Goal: Transaction & Acquisition: Purchase product/service

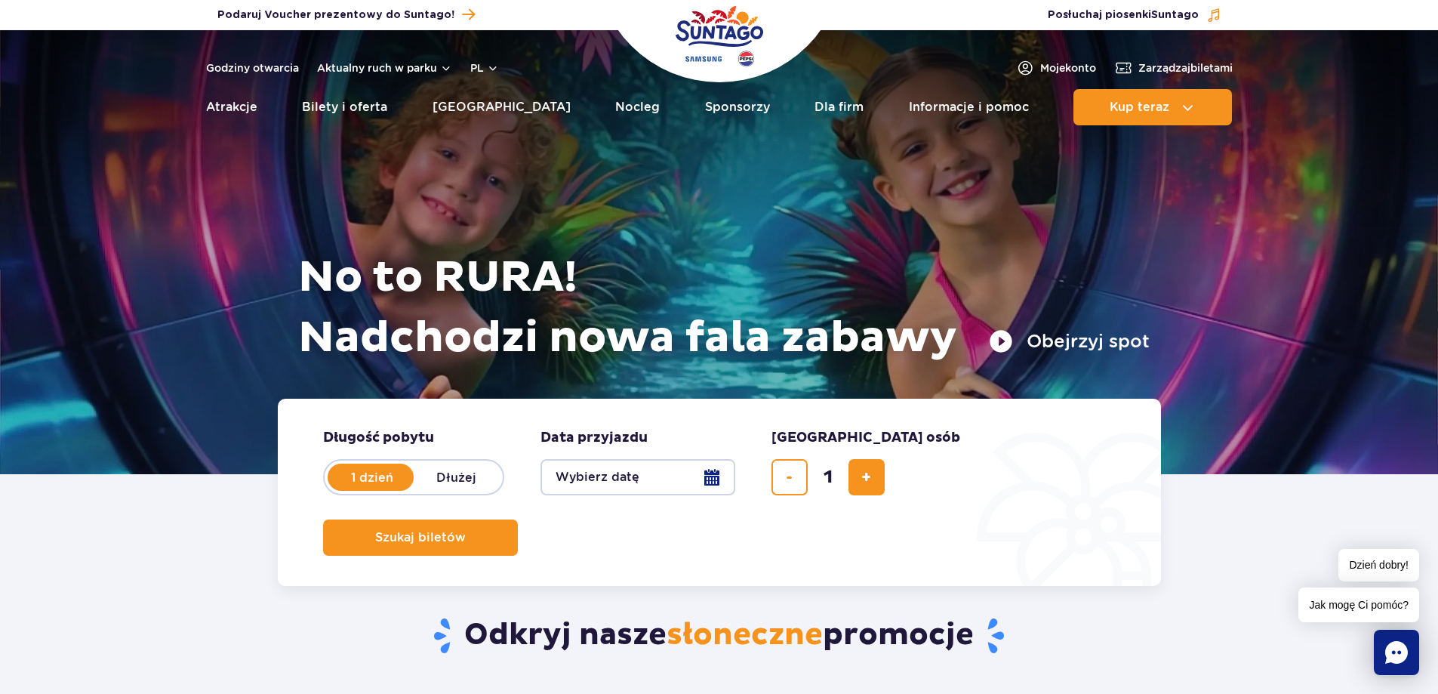
click at [615, 461] on button "Wybierz datę" at bounding box center [637, 477] width 195 height 36
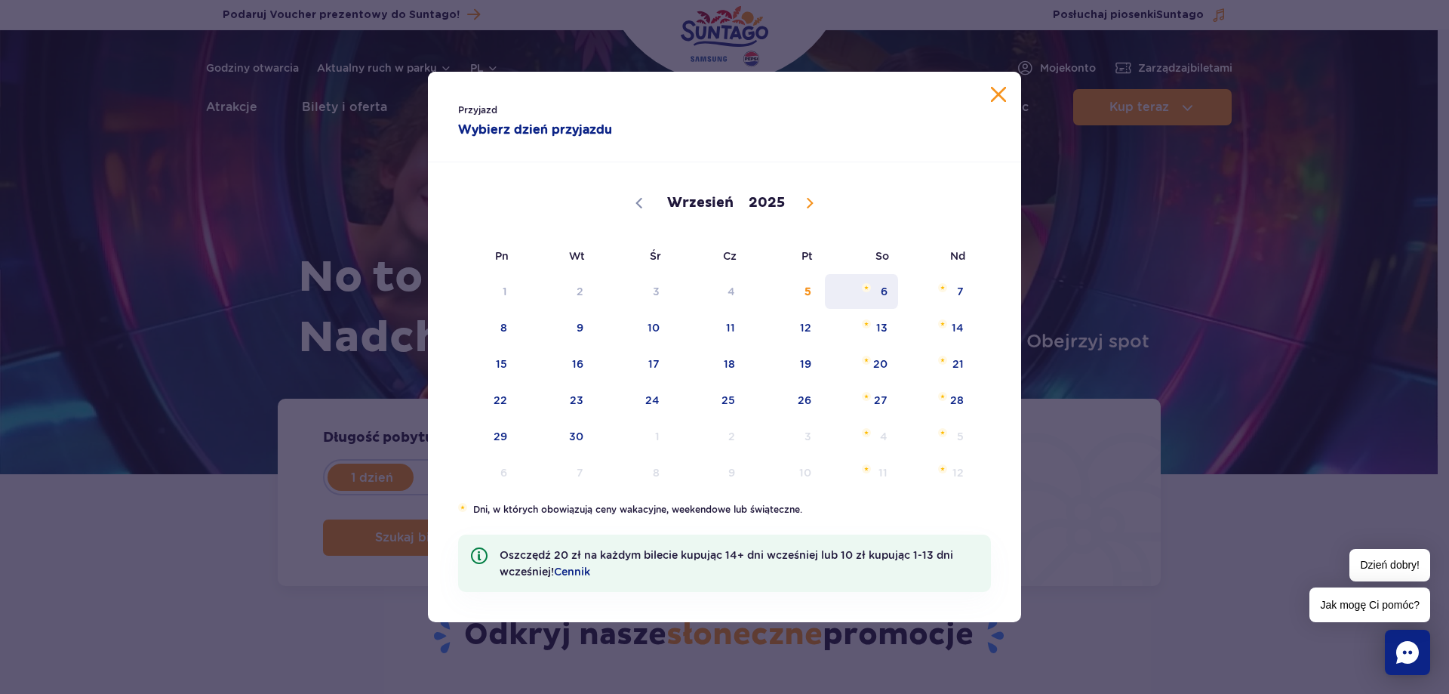
click at [884, 292] on span "6" at bounding box center [861, 291] width 76 height 35
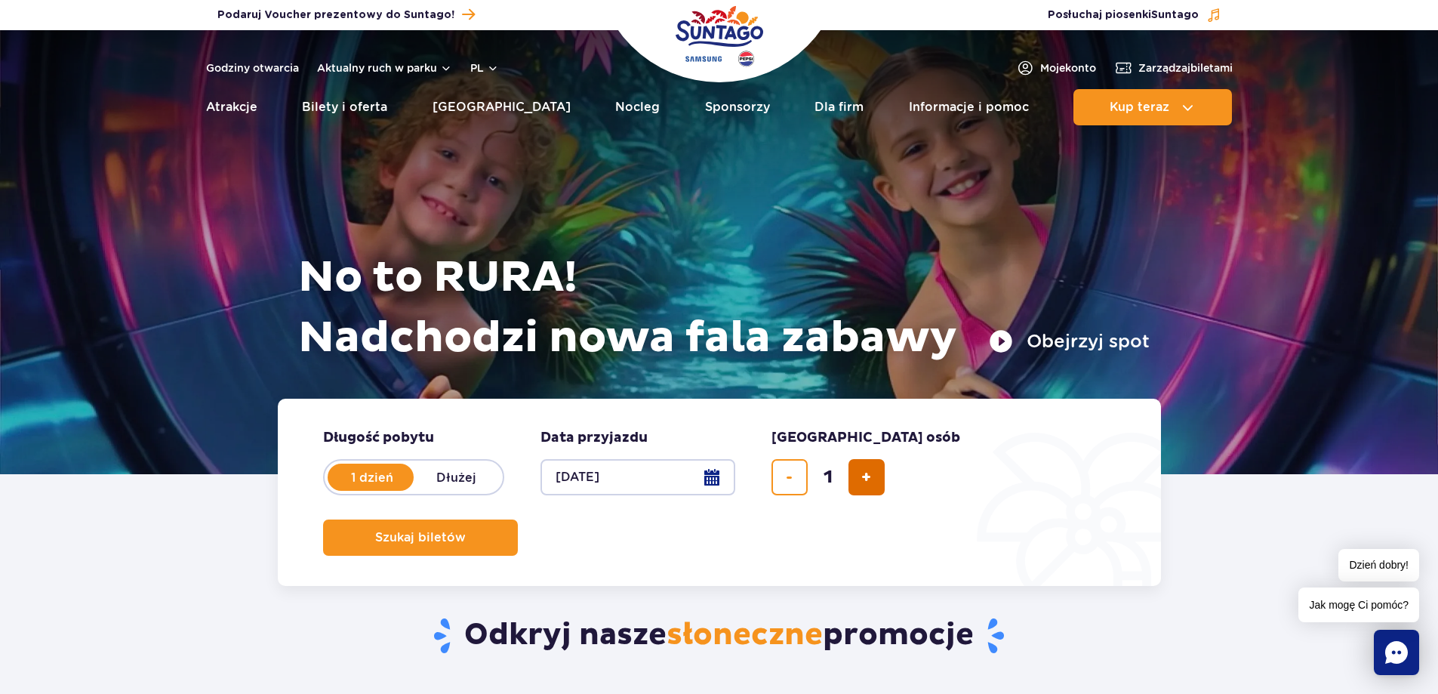
click at [858, 483] on button "dodaj bilet" at bounding box center [866, 477] width 36 height 36
type input "2"
click at [460, 531] on span "Szukaj biletów" at bounding box center [414, 538] width 91 height 14
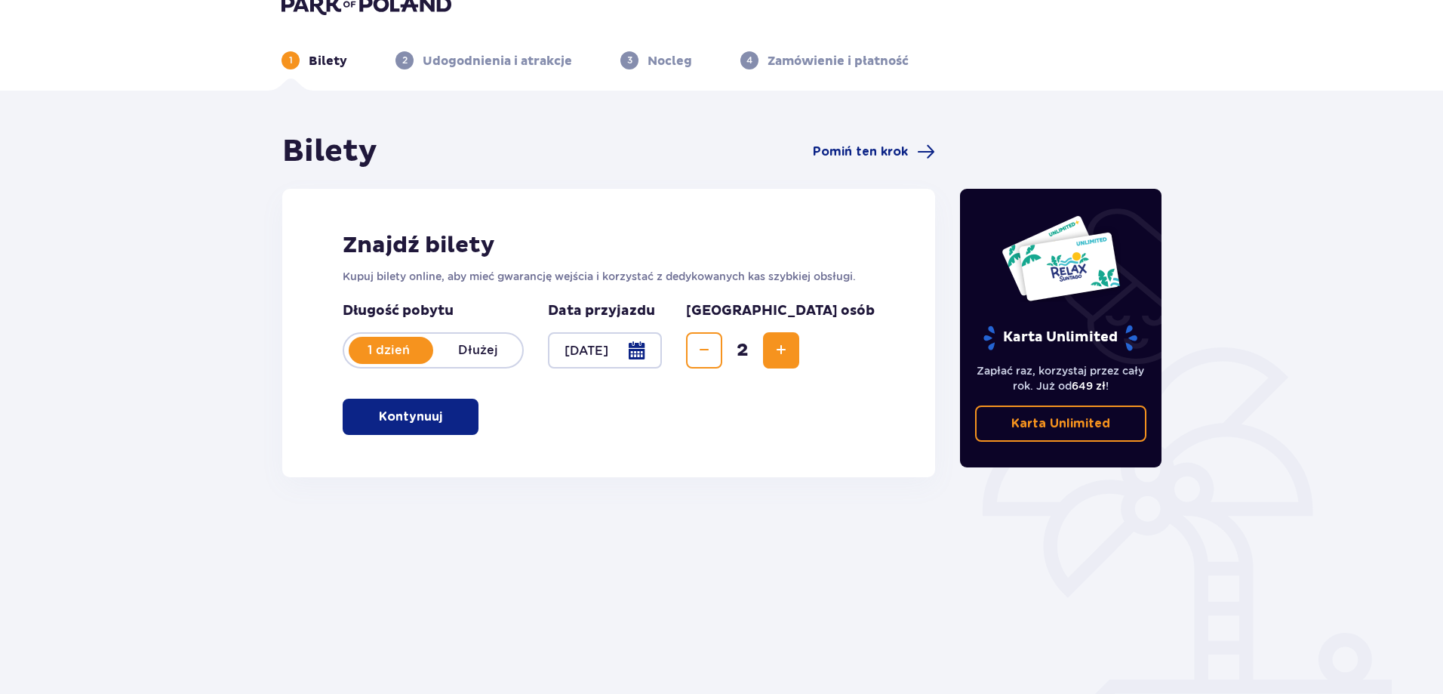
scroll to position [75, 0]
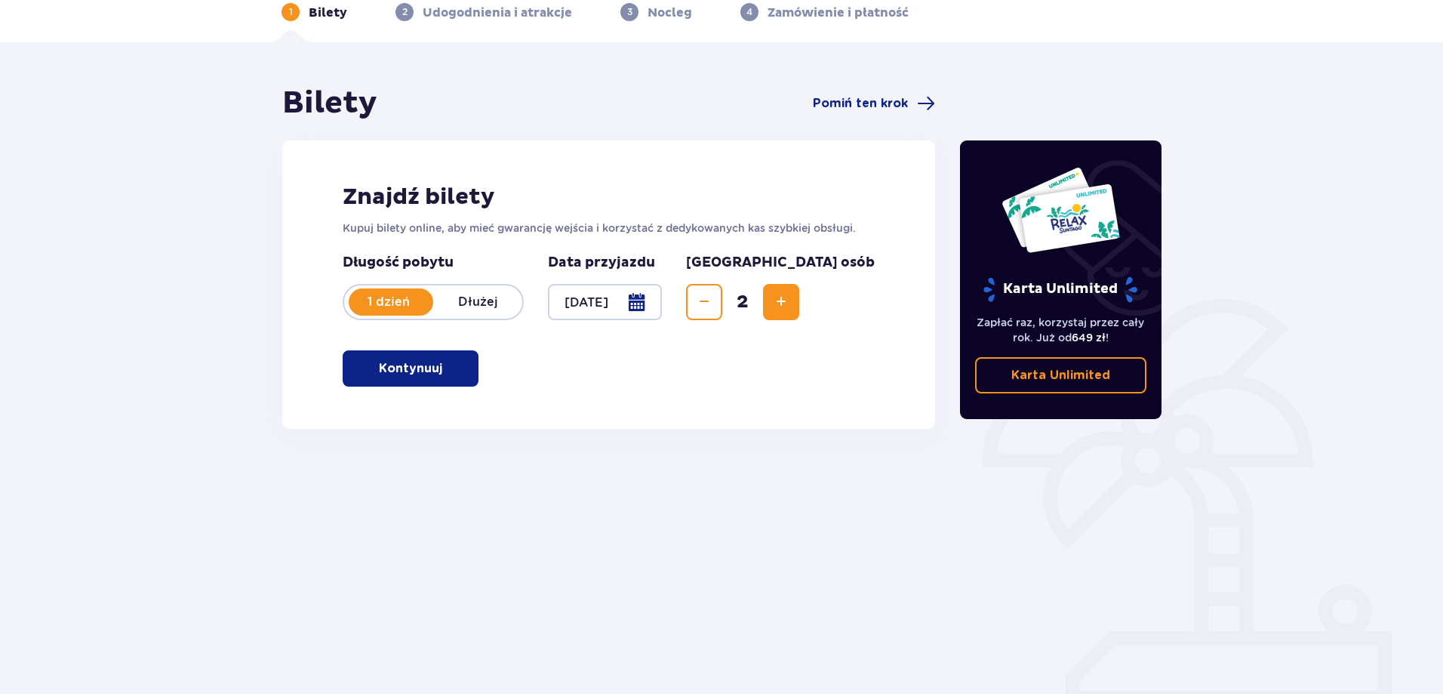
click at [423, 365] on p "Kontynuuj" at bounding box center [410, 368] width 63 height 17
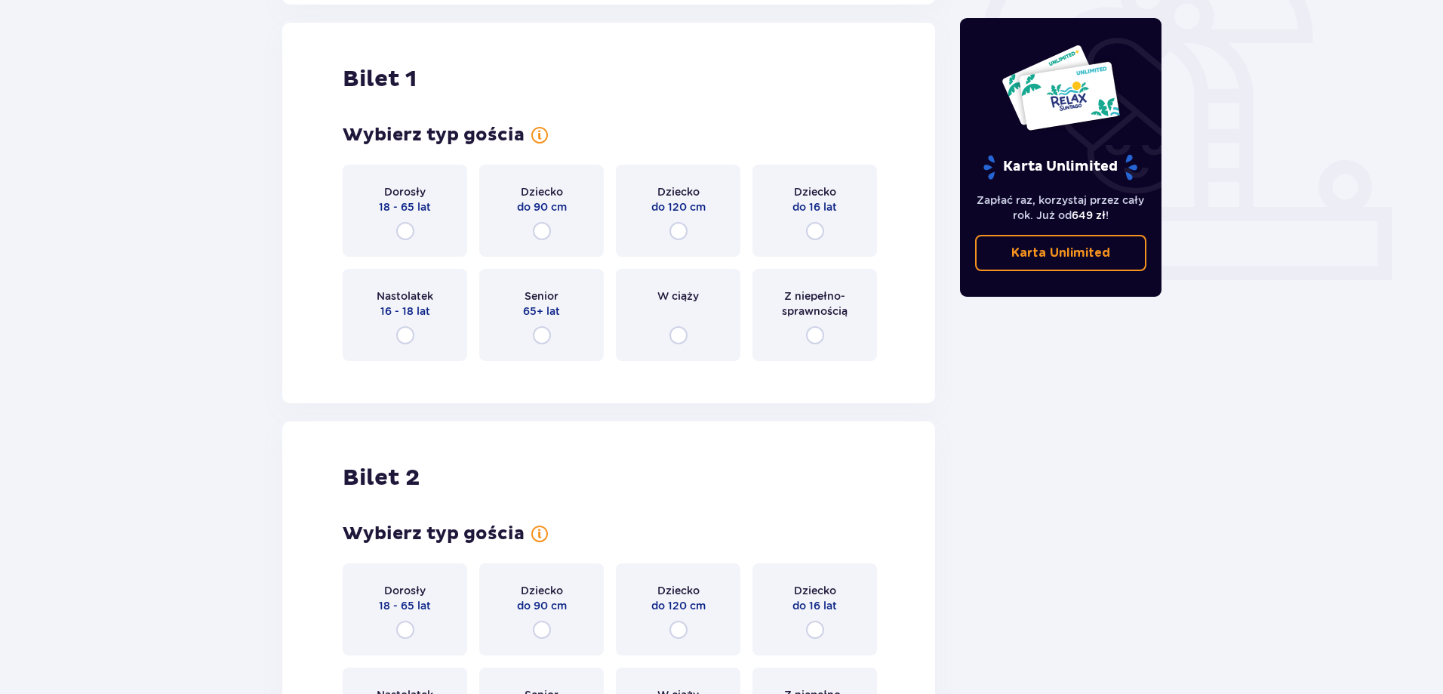
scroll to position [504, 0]
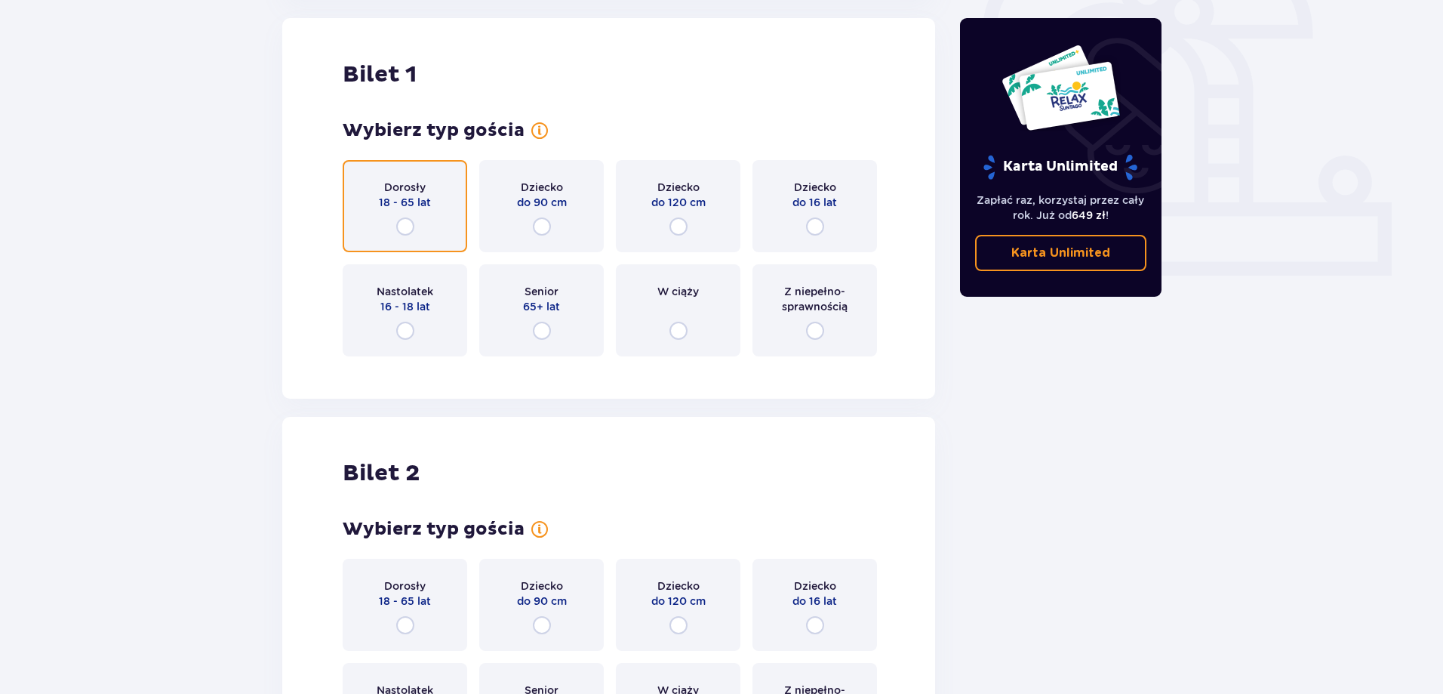
click at [411, 224] on input "radio" at bounding box center [405, 226] width 18 height 18
radio input "true"
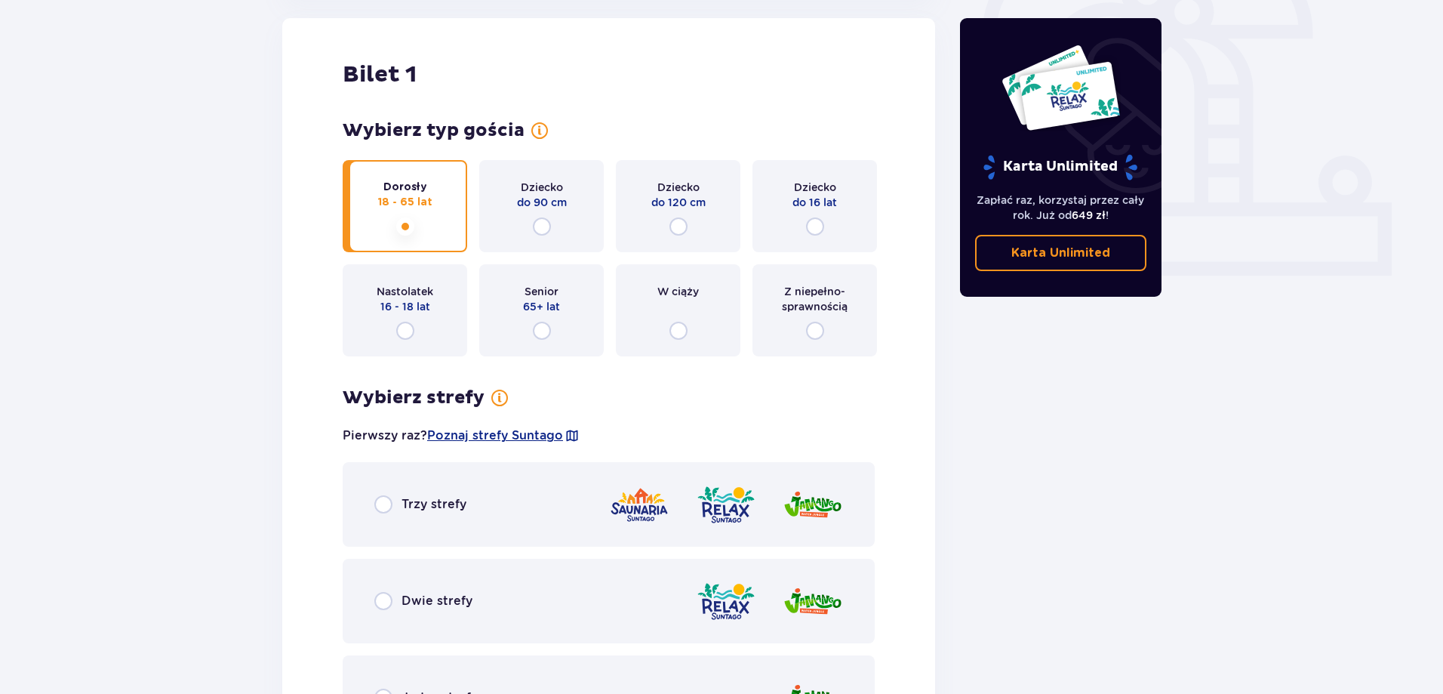
click at [405, 309] on p "16 - 18 lat" at bounding box center [405, 306] width 50 height 15
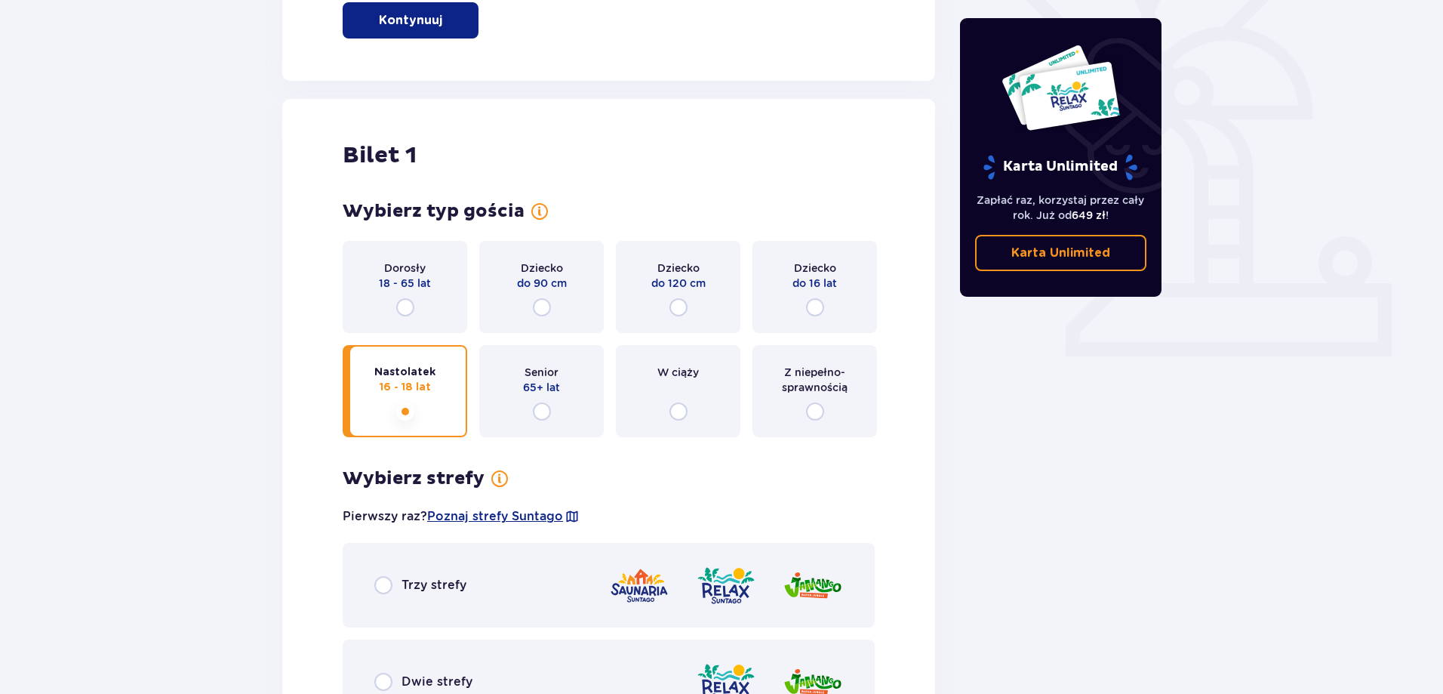
click at [405, 290] on p "18 - 65 lat" at bounding box center [405, 283] width 52 height 15
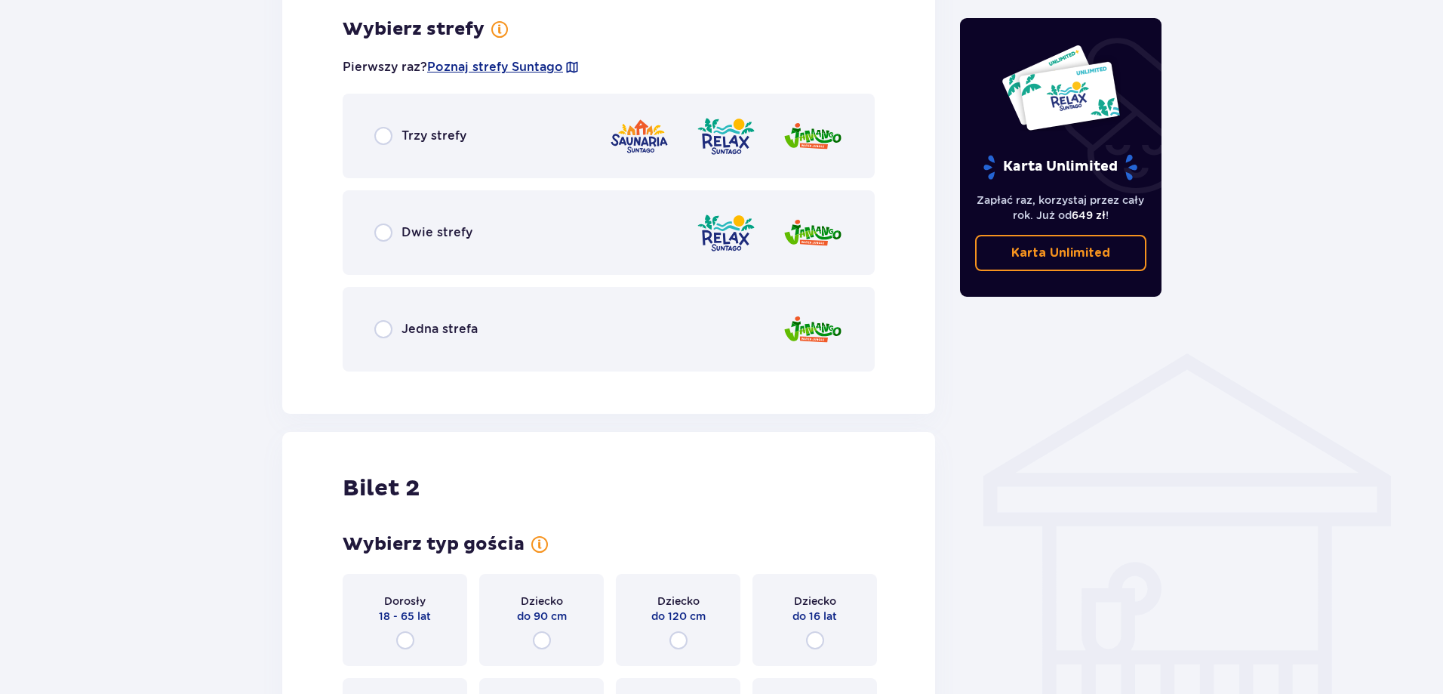
click at [507, 170] on div "Trzy strefy" at bounding box center [609, 136] width 532 height 85
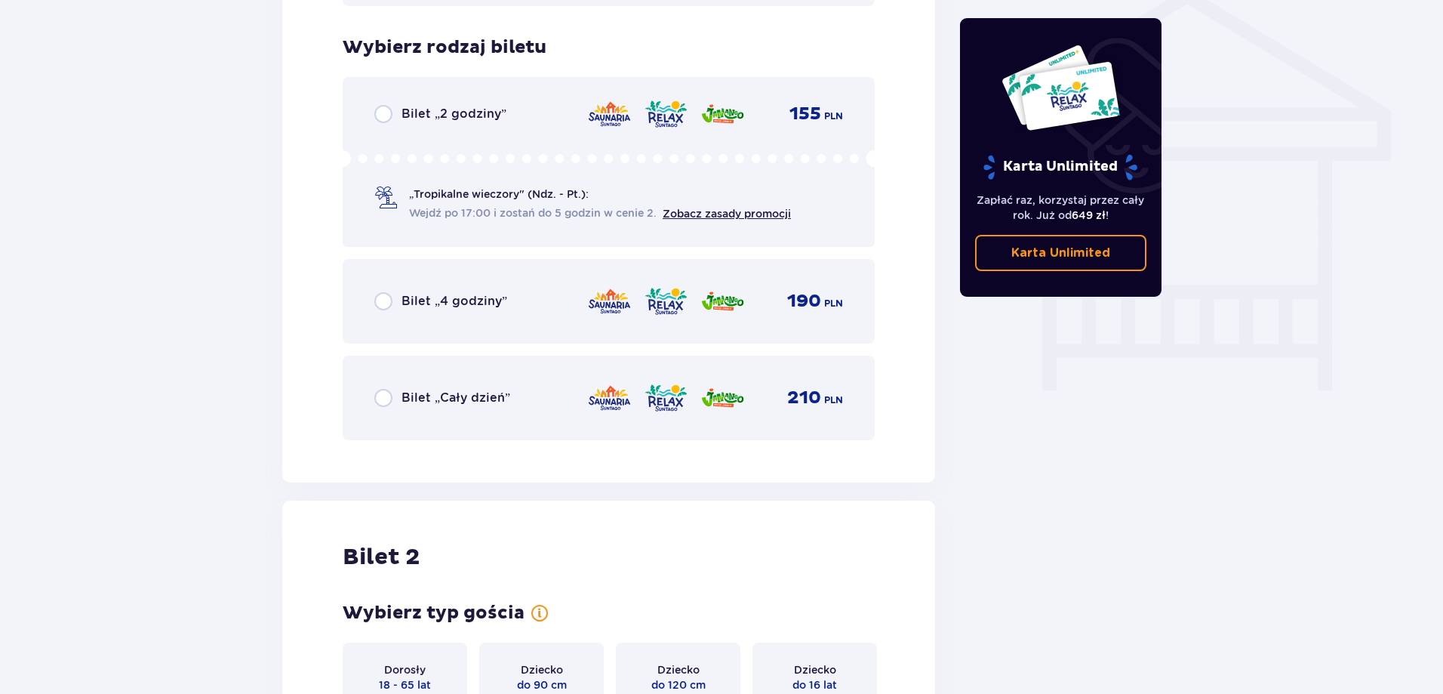
scroll to position [1256, 0]
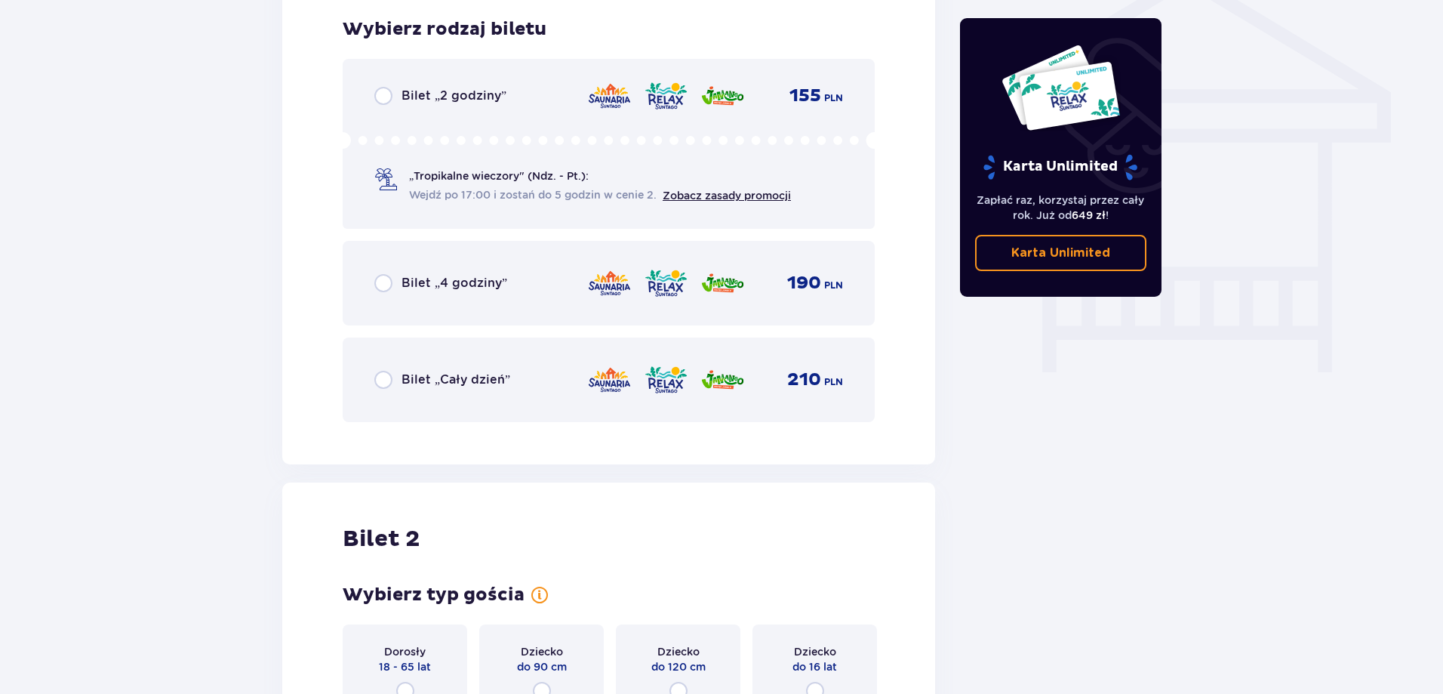
click at [537, 357] on div "Bilet „Cały dzień” 210 PLN" at bounding box center [609, 379] width 532 height 85
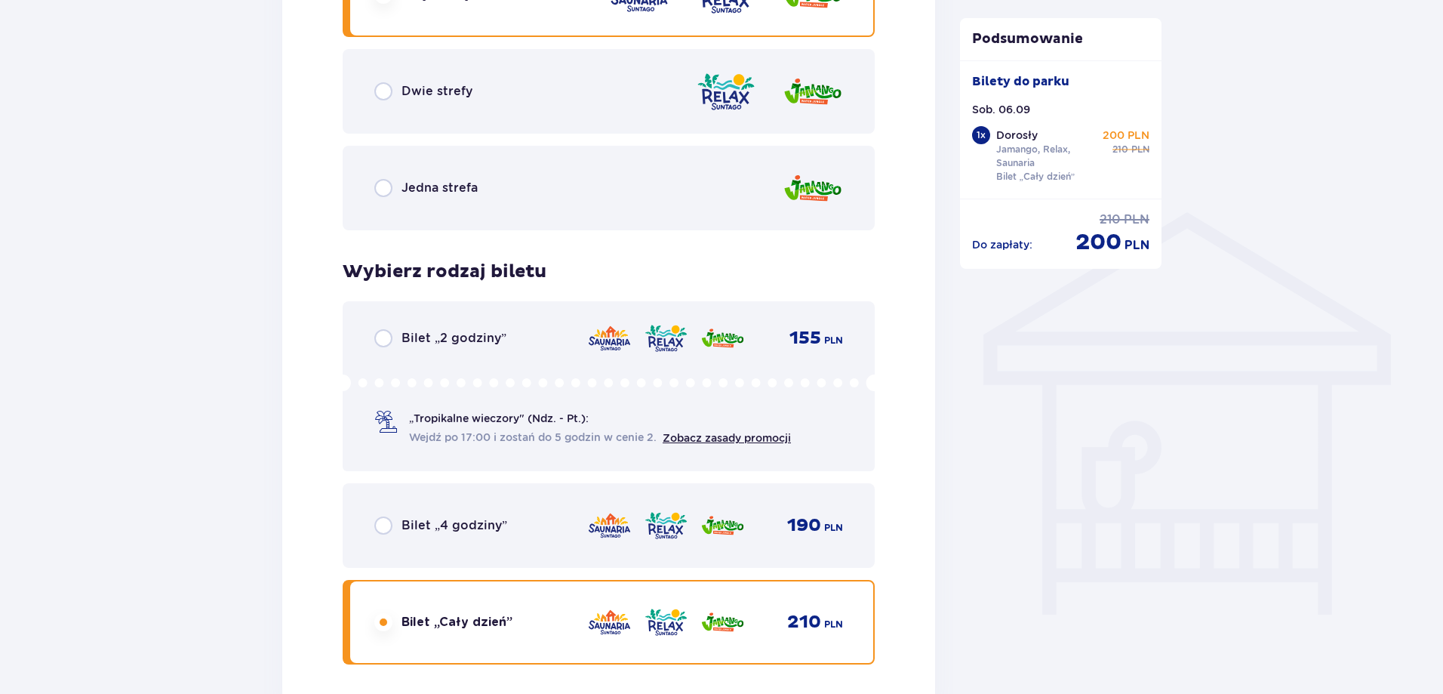
scroll to position [984, 0]
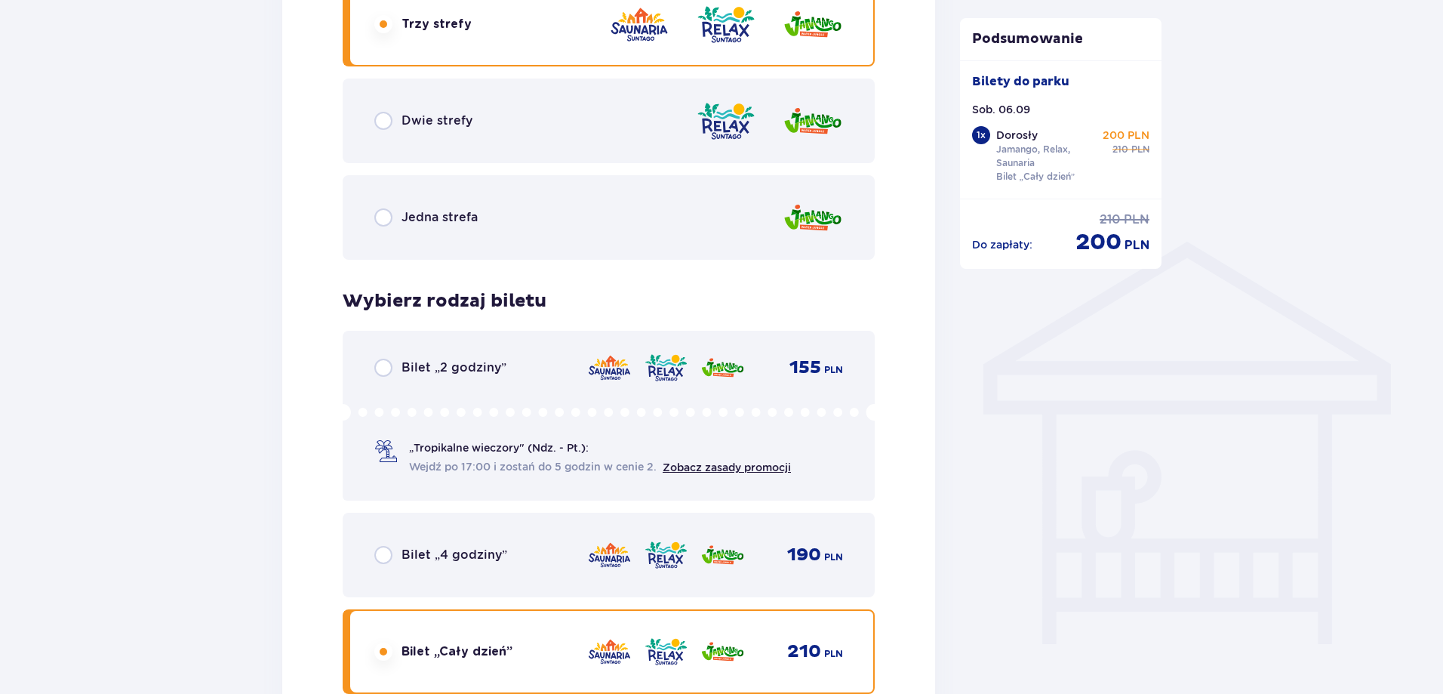
drag, startPoint x: 882, startPoint y: 374, endPoint x: 879, endPoint y: 162, distance: 211.4
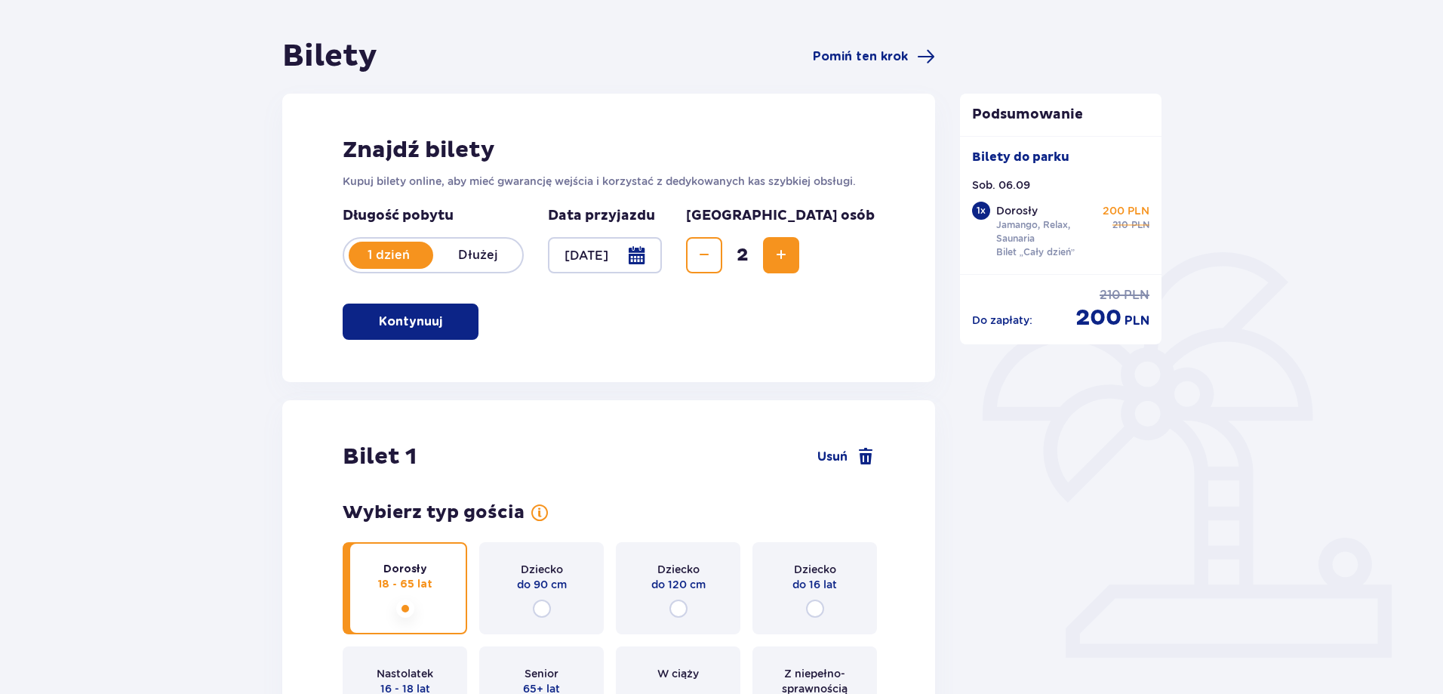
scroll to position [0, 0]
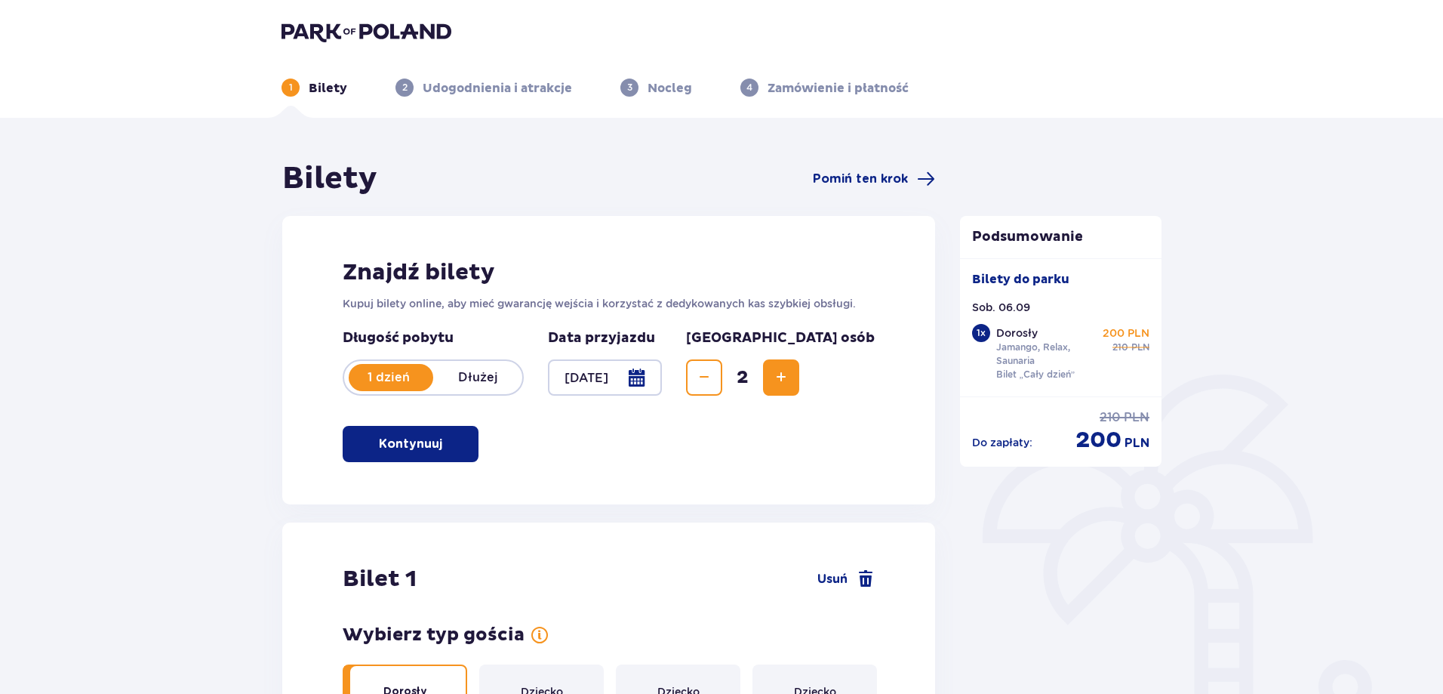
drag, startPoint x: 855, startPoint y: 304, endPoint x: 724, endPoint y: 45, distance: 291.0
